Goal: Task Accomplishment & Management: Use online tool/utility

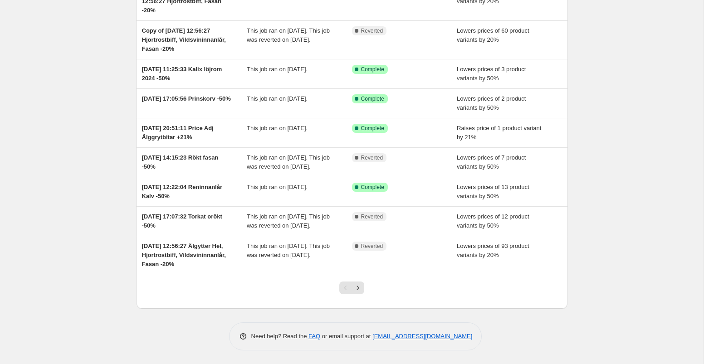
scroll to position [148, 0]
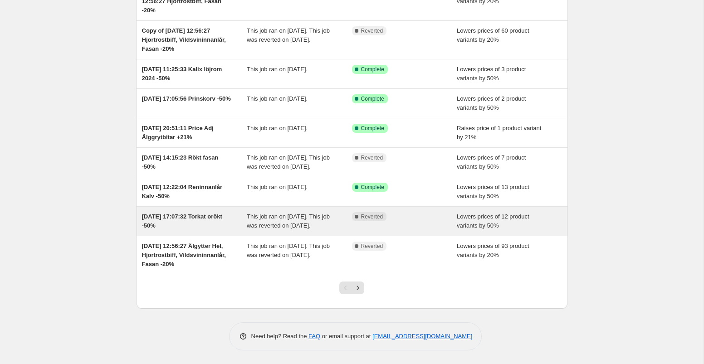
click at [407, 212] on div "Complete Reverted" at bounding box center [398, 216] width 92 height 9
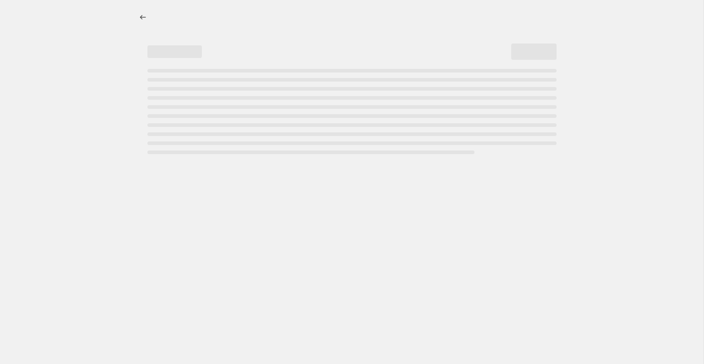
select select "percentage"
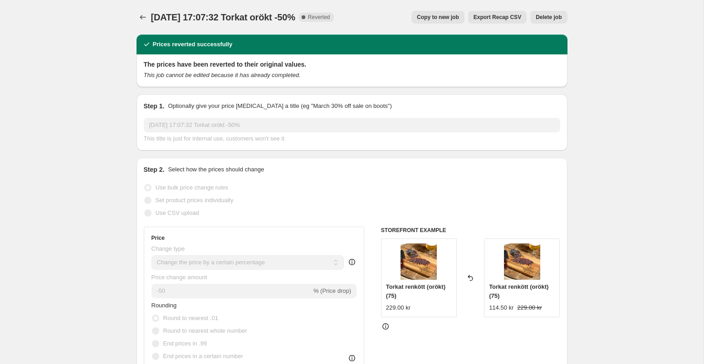
click at [439, 19] on span "Copy to new job" at bounding box center [438, 17] width 42 height 7
select select "percentage"
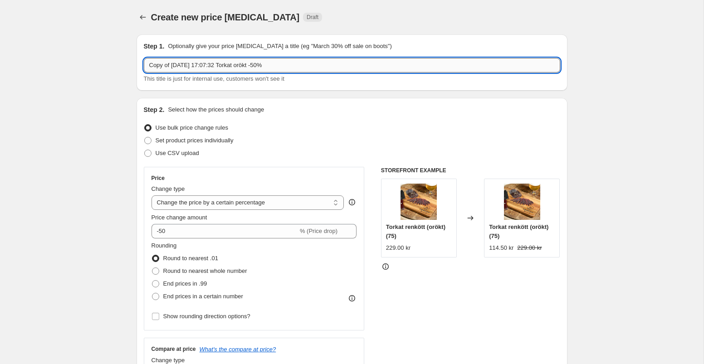
drag, startPoint x: 236, startPoint y: 66, endPoint x: 211, endPoint y: 65, distance: 24.5
click at [211, 65] on input "Copy of [DATE] 17:07:32 Torkat orökt -50%" at bounding box center [352, 65] width 417 height 15
click at [354, 59] on input "Copy of [DATE] 17:07:32 Torkat orökt -50%" at bounding box center [352, 65] width 417 height 15
drag, startPoint x: 233, startPoint y: 66, endPoint x: 146, endPoint y: 63, distance: 87.2
click at [146, 63] on input "Copy of [DATE] 17:07:32 Torkat orökt -50%" at bounding box center [352, 65] width 417 height 15
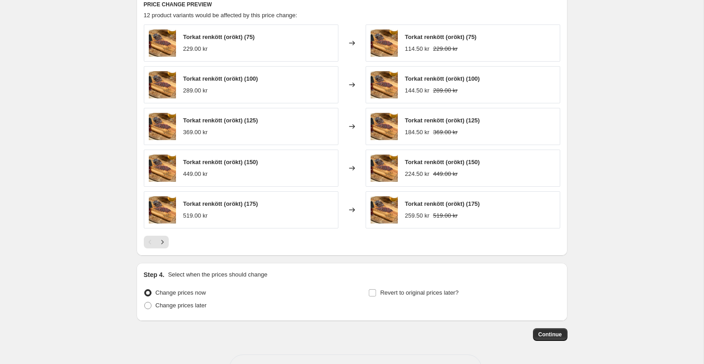
scroll to position [621, 0]
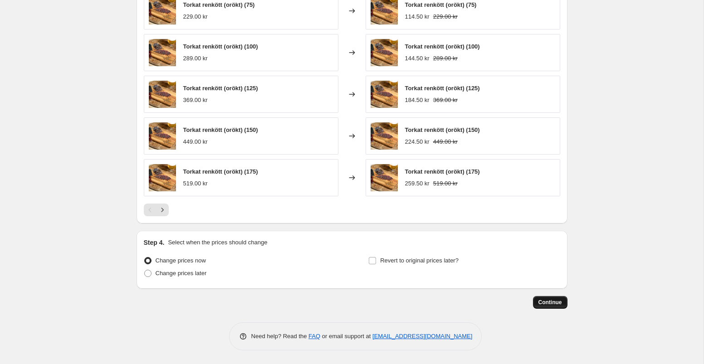
type input "[DATE] Torkat orökt -50%"
click at [544, 303] on span "Continue" at bounding box center [551, 302] width 24 height 7
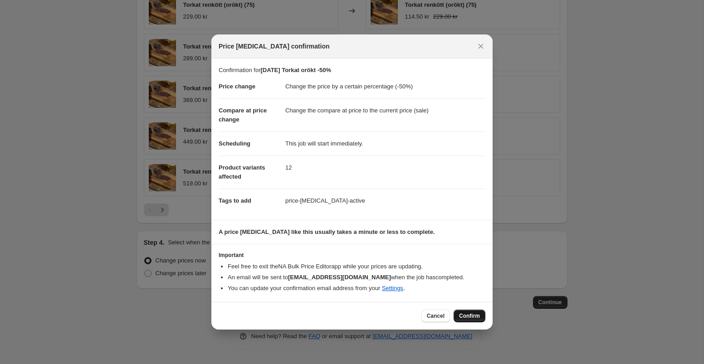
click at [468, 315] on span "Confirm" at bounding box center [469, 316] width 21 height 7
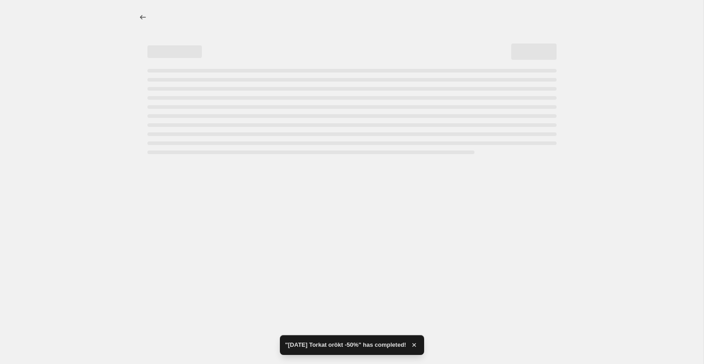
select select "percentage"
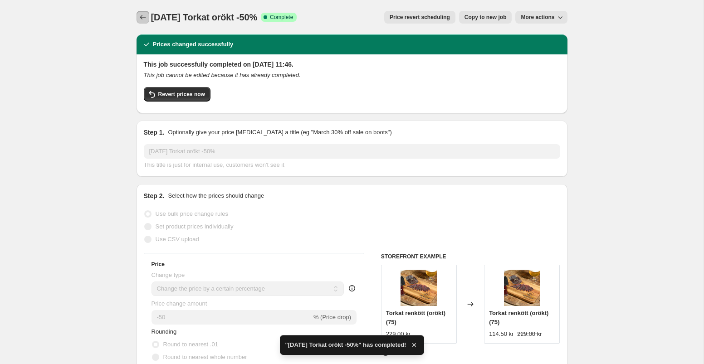
click at [145, 20] on icon "Price change jobs" at bounding box center [142, 17] width 9 height 9
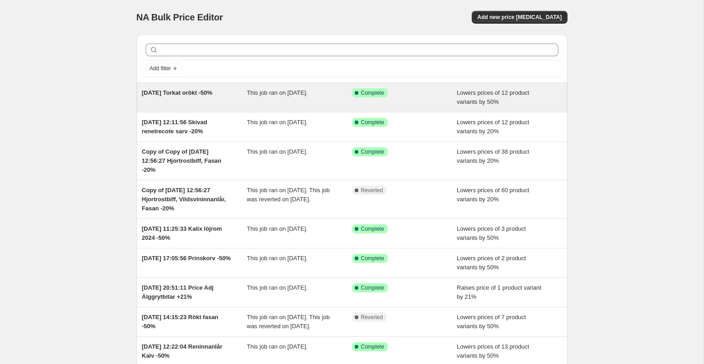
click at [216, 98] on div "[DATE] Torkat orökt -50%" at bounding box center [194, 97] width 105 height 18
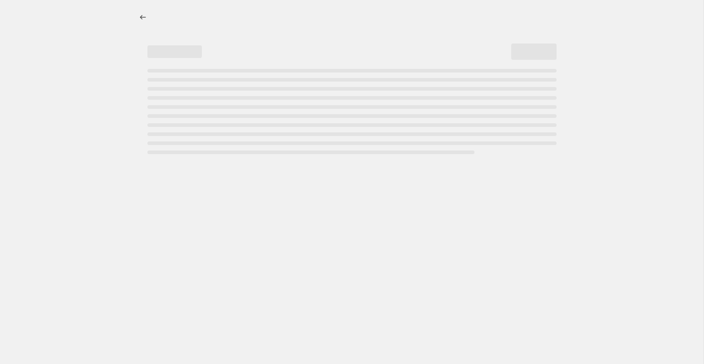
select select "percentage"
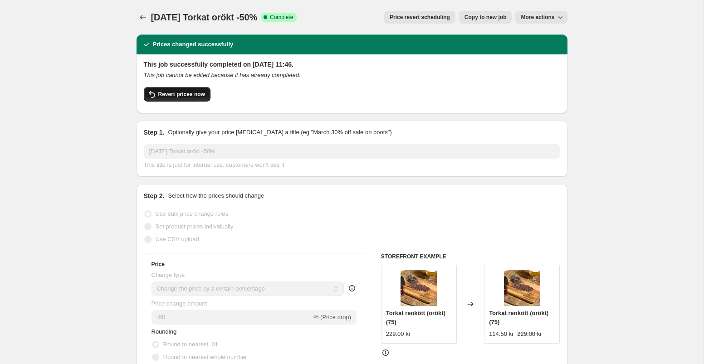
click at [188, 93] on span "Revert prices now" at bounding box center [181, 94] width 47 height 7
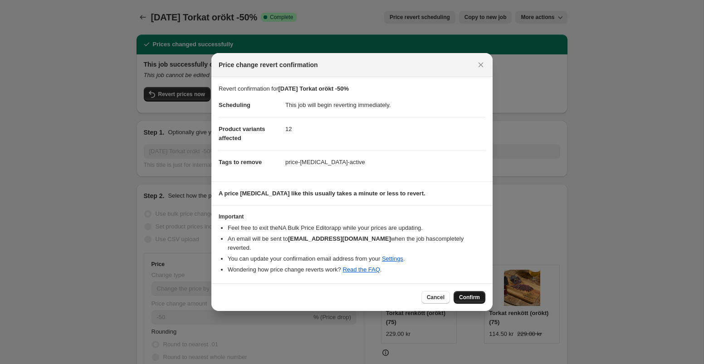
click at [479, 298] on button "Confirm" at bounding box center [470, 297] width 32 height 13
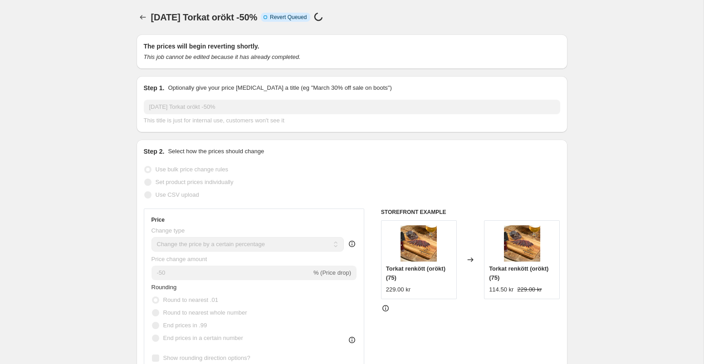
select select "percentage"
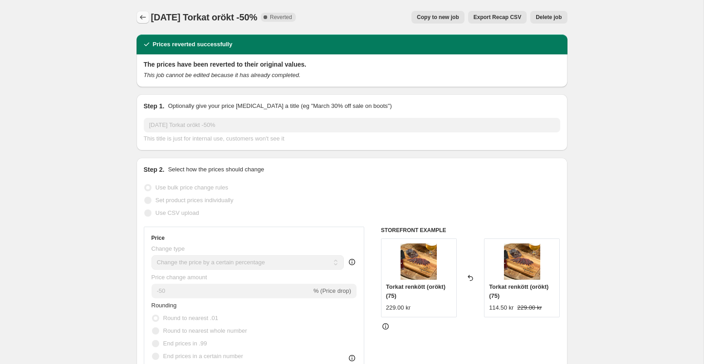
click at [142, 17] on icon "Price change jobs" at bounding box center [143, 17] width 6 height 5
